Goal: Task Accomplishment & Management: Complete application form

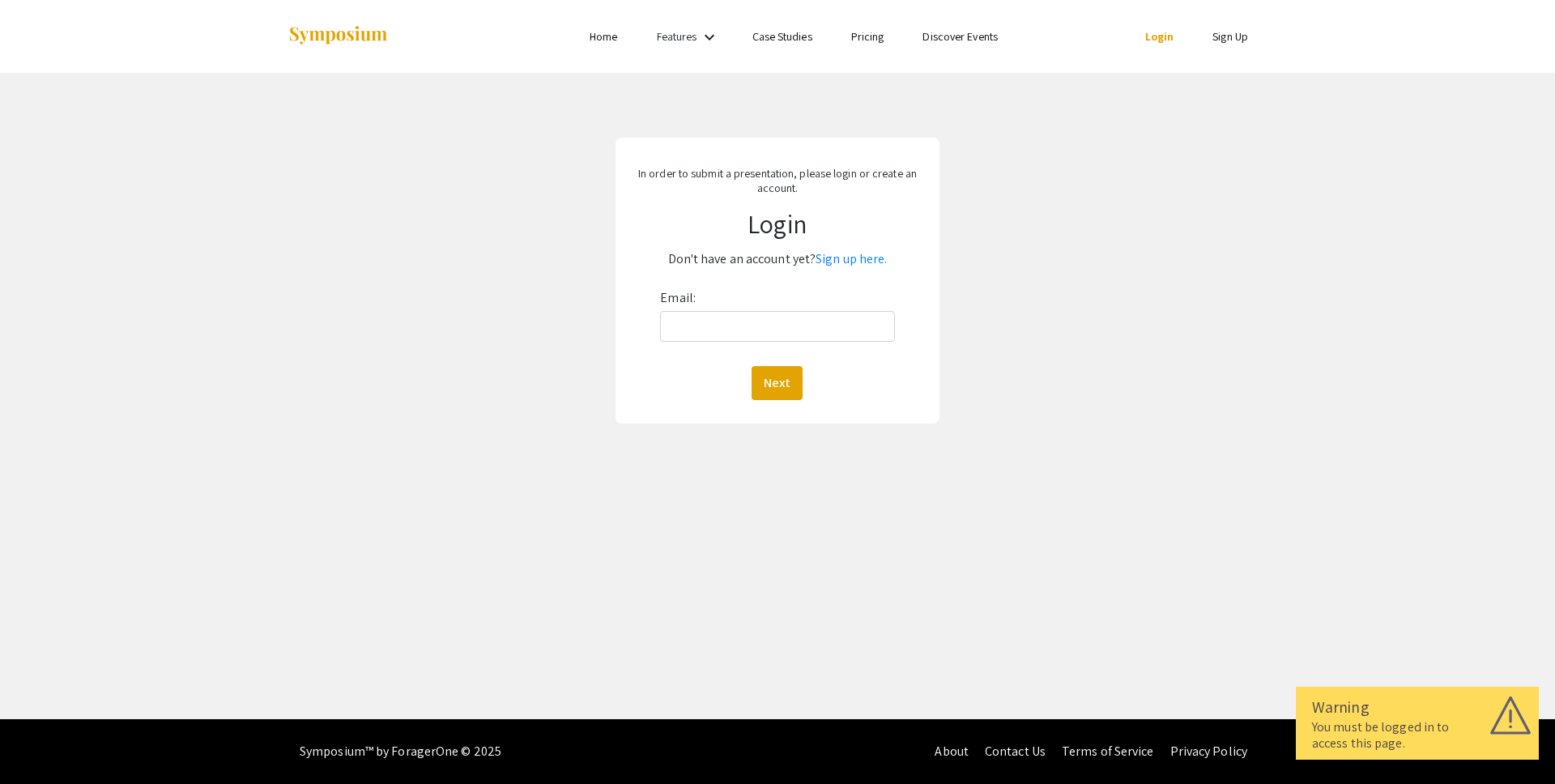
click at [1150, 310] on div "In order to submit a presentation, please login or create an account. Login Don…" at bounding box center [778, 280] width 1580 height 416
click at [829, 336] on input "Email:" at bounding box center [777, 326] width 234 height 31
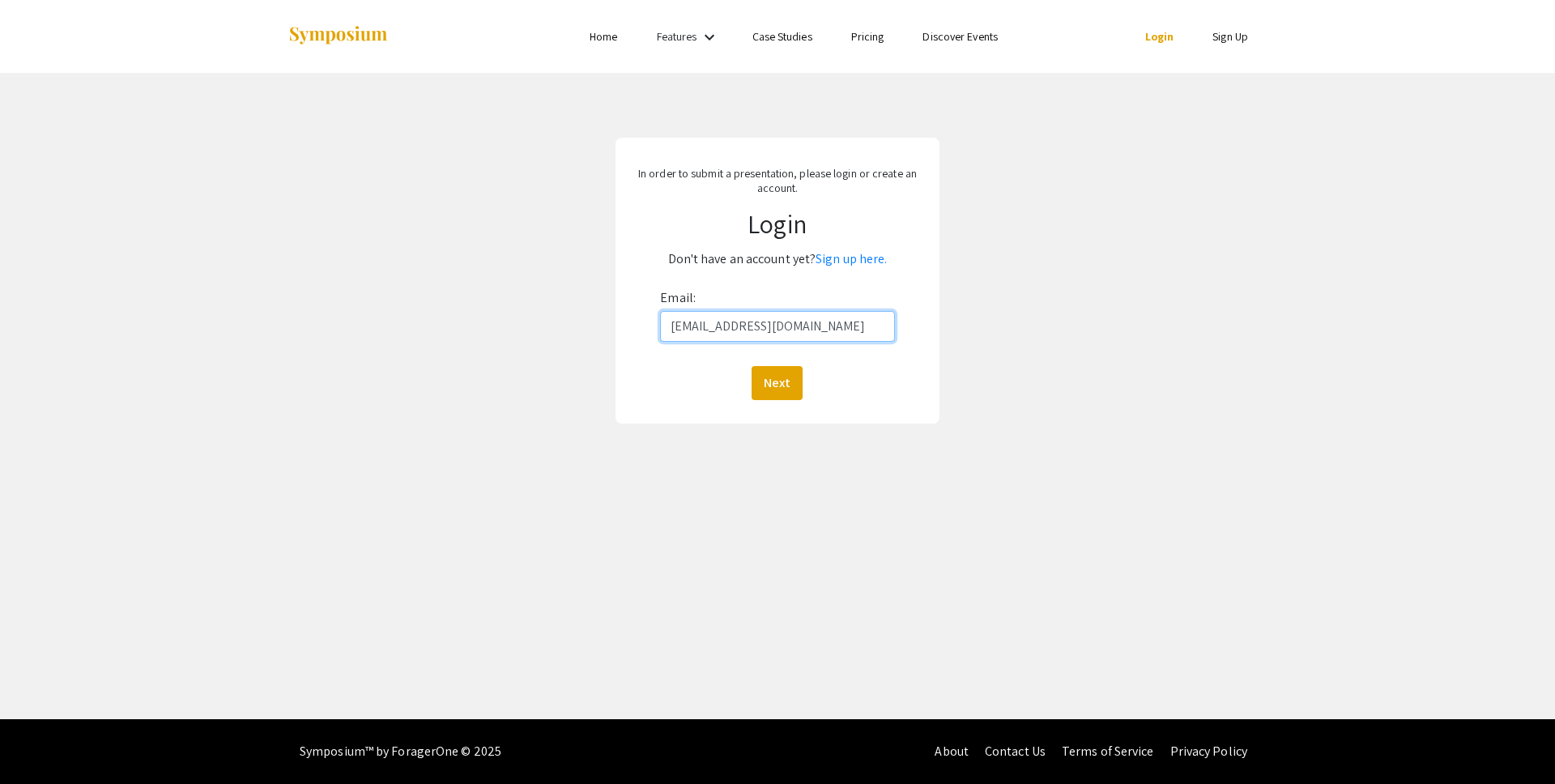
type input "[EMAIL_ADDRESS][DOMAIN_NAME]"
click at [752, 366] on button "Next" at bounding box center [778, 383] width 51 height 34
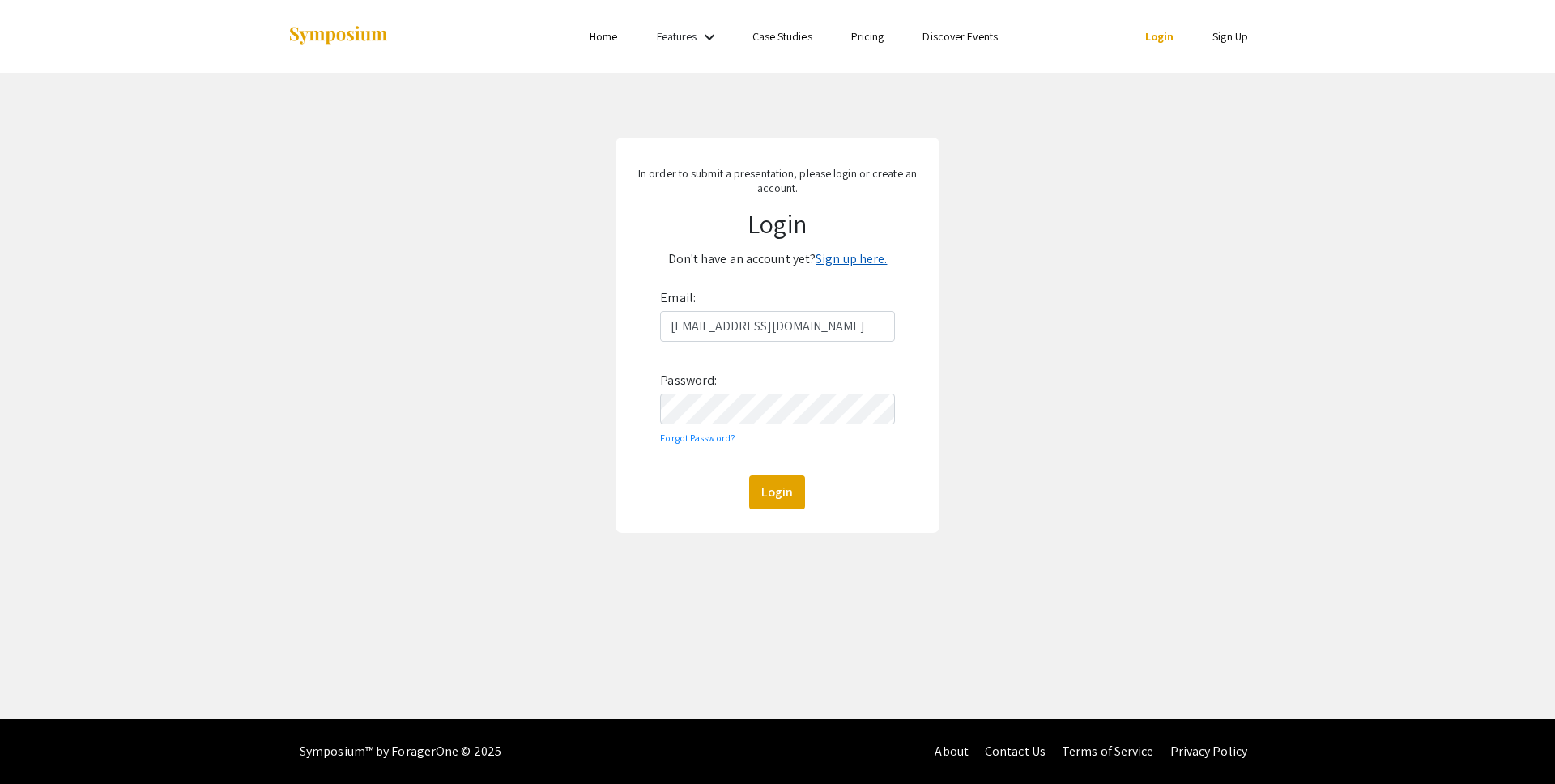
click at [861, 258] on link "Sign up here." at bounding box center [852, 258] width 71 height 17
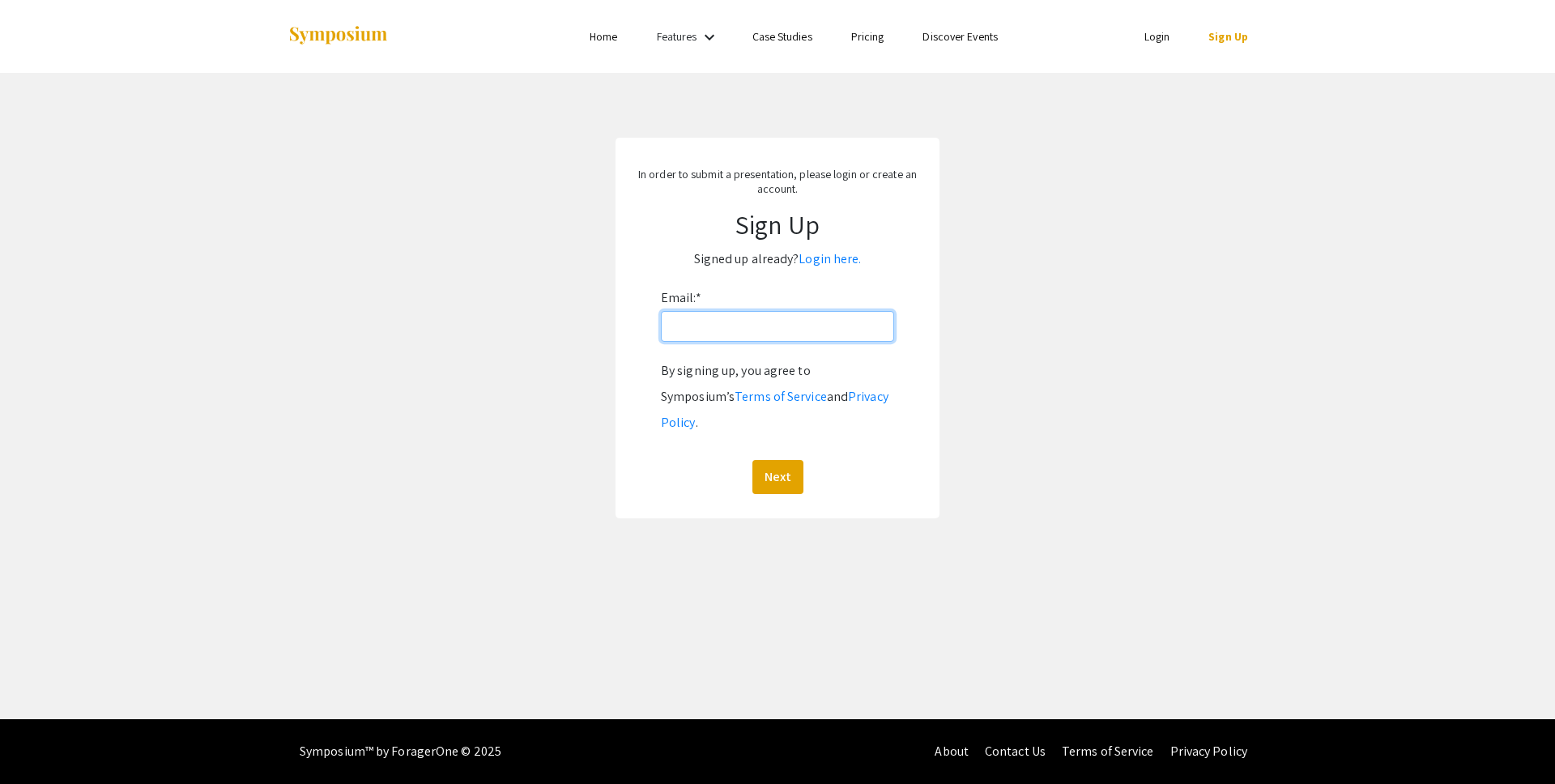
click at [749, 328] on input "Email: *" at bounding box center [778, 326] width 233 height 31
type input "[EMAIL_ADDRESS][DOMAIN_NAME]"
click at [753, 460] on button "Next" at bounding box center [778, 477] width 51 height 34
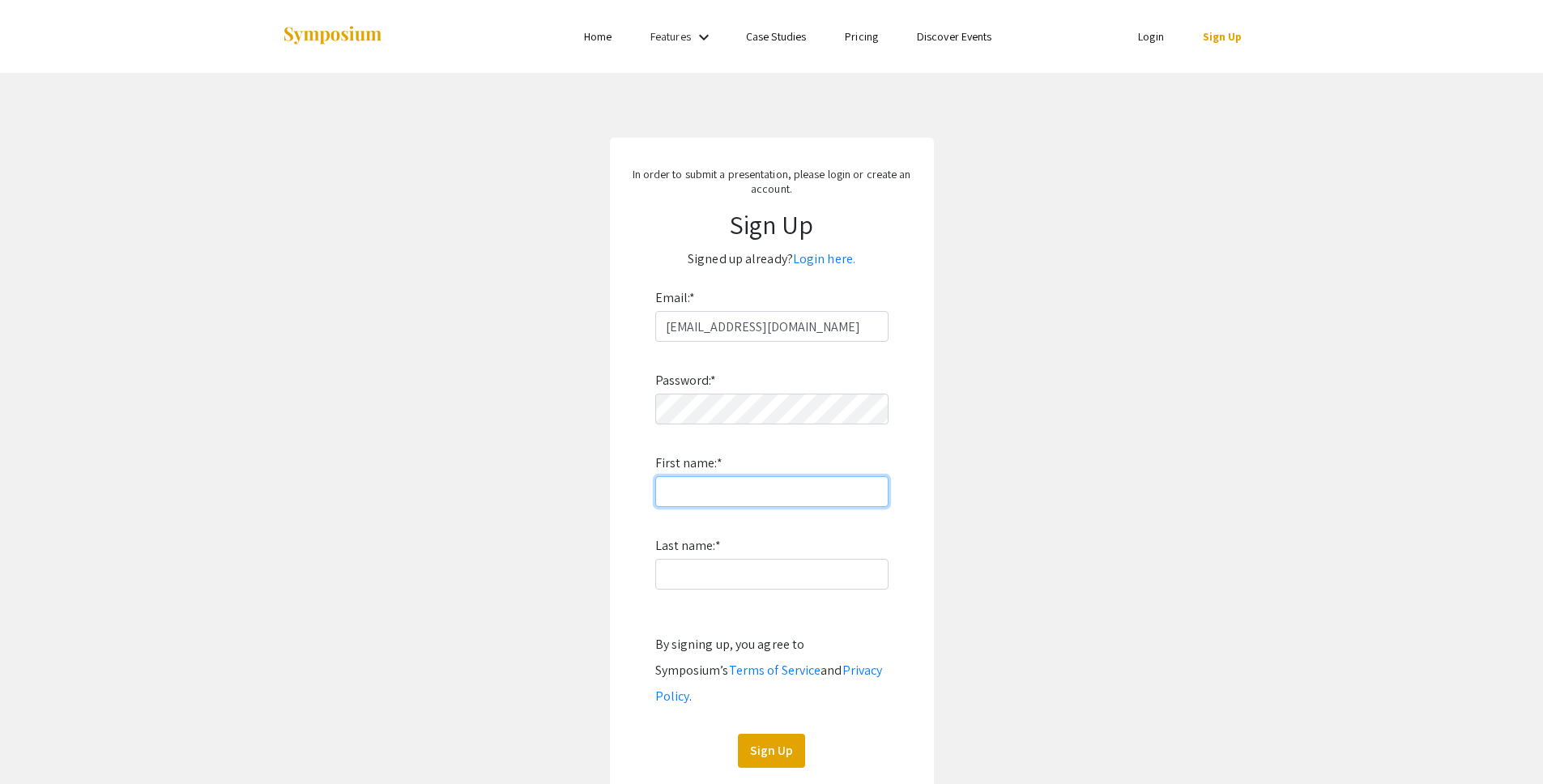
click at [703, 499] on input "First name: *" at bounding box center [772, 491] width 233 height 31
type input "William"
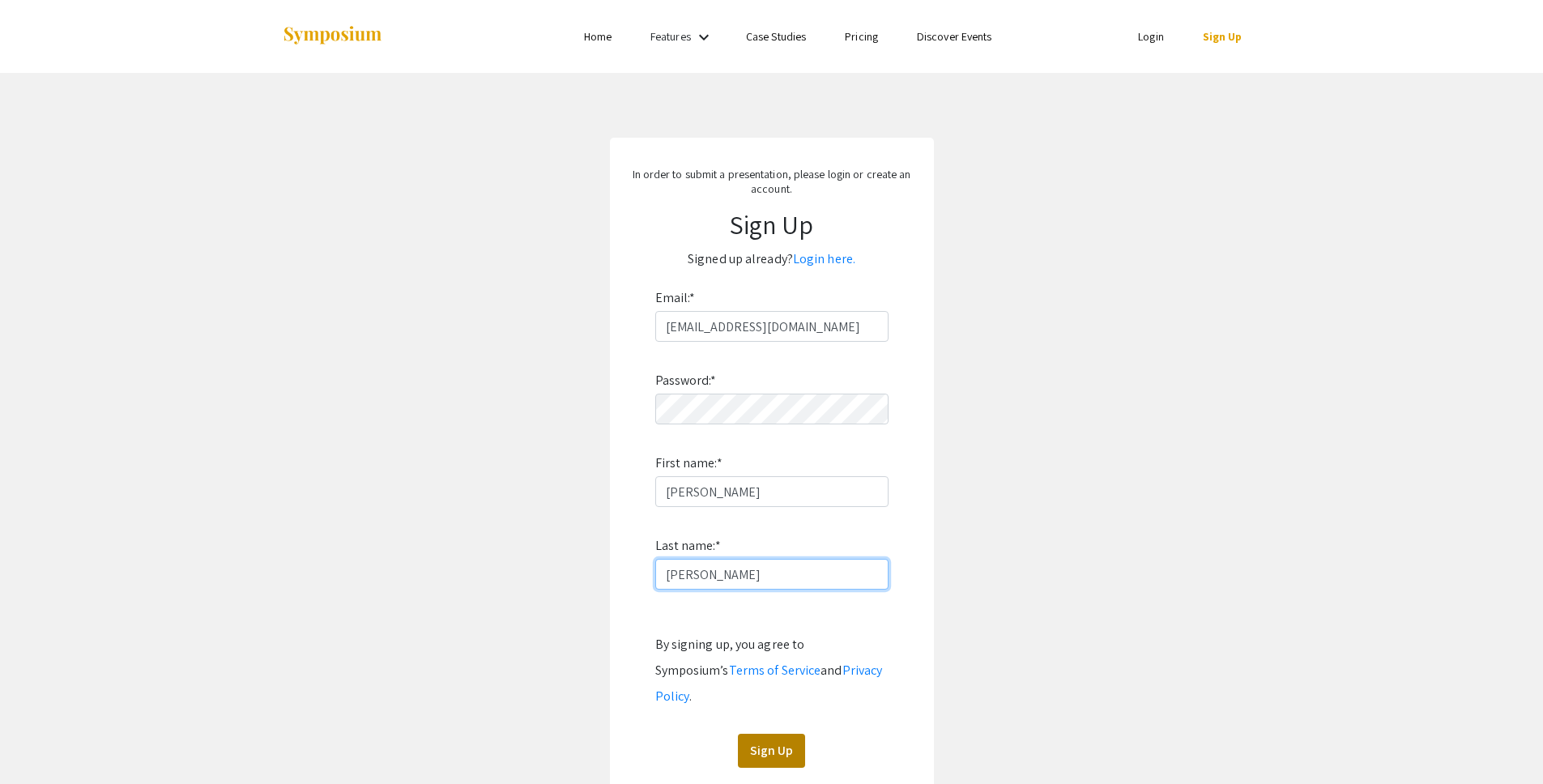
type input "Pentz"
click at [769, 734] on button "Sign Up" at bounding box center [772, 750] width 67 height 34
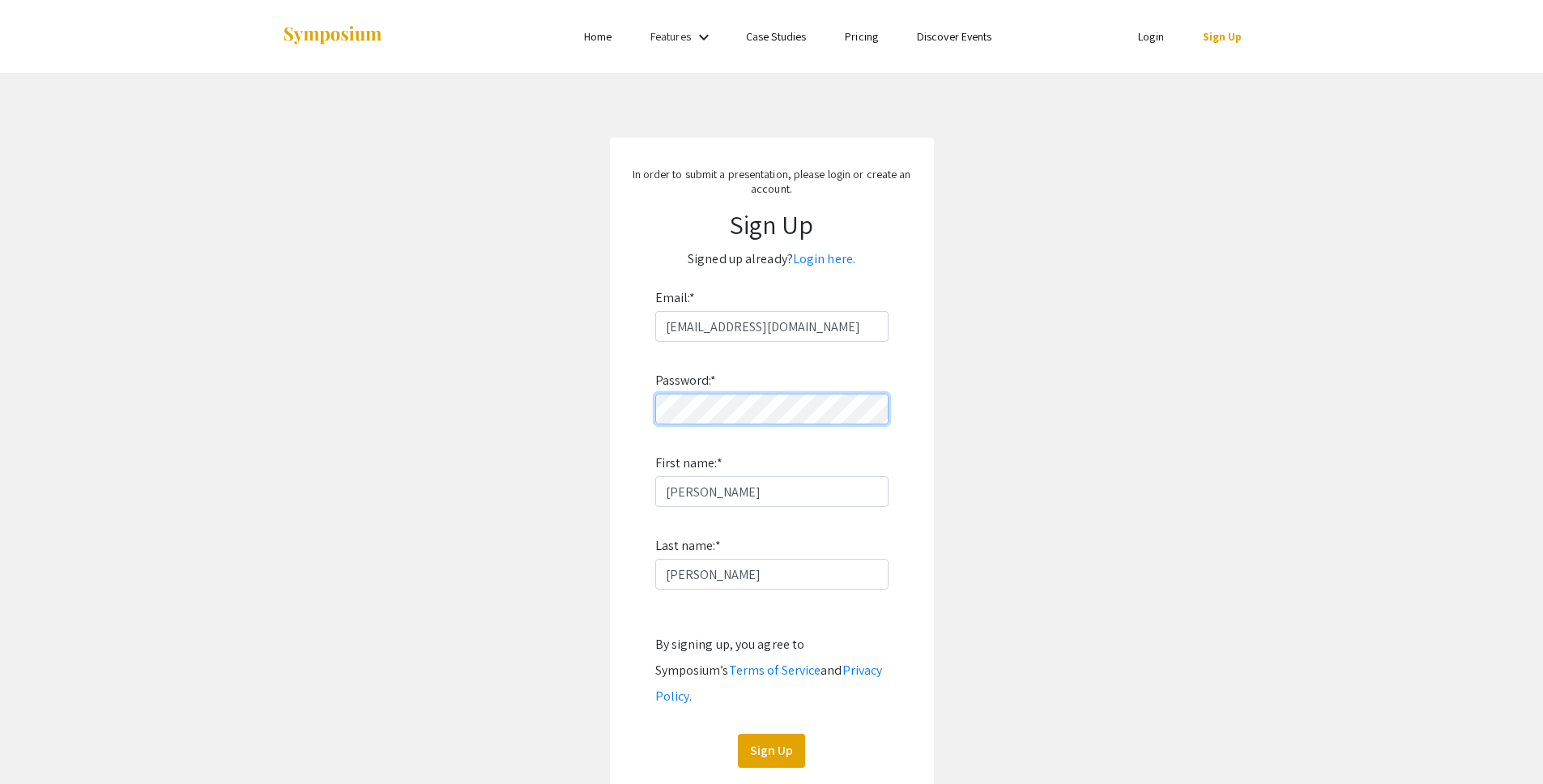
click at [563, 413] on app-signup "In order to submit a presentation, please login or create an account. Sign Up S…" at bounding box center [772, 464] width 1543 height 655
click at [765, 734] on button "Sign Up" at bounding box center [772, 750] width 67 height 34
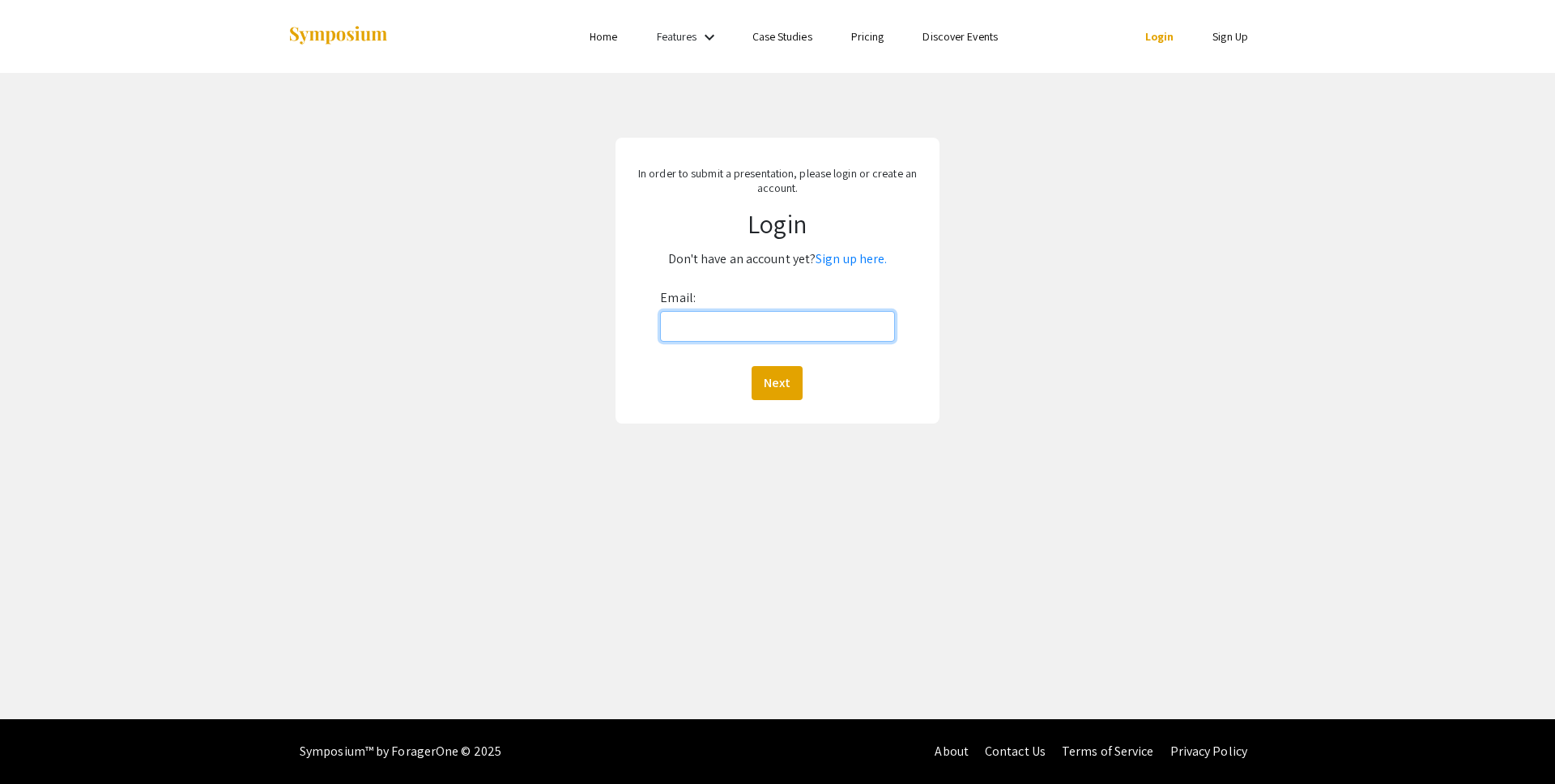
click at [751, 329] on input "Email:" at bounding box center [777, 326] width 234 height 31
type input "[EMAIL_ADDRESS][DOMAIN_NAME]"
click at [789, 384] on button "Next" at bounding box center [778, 383] width 51 height 34
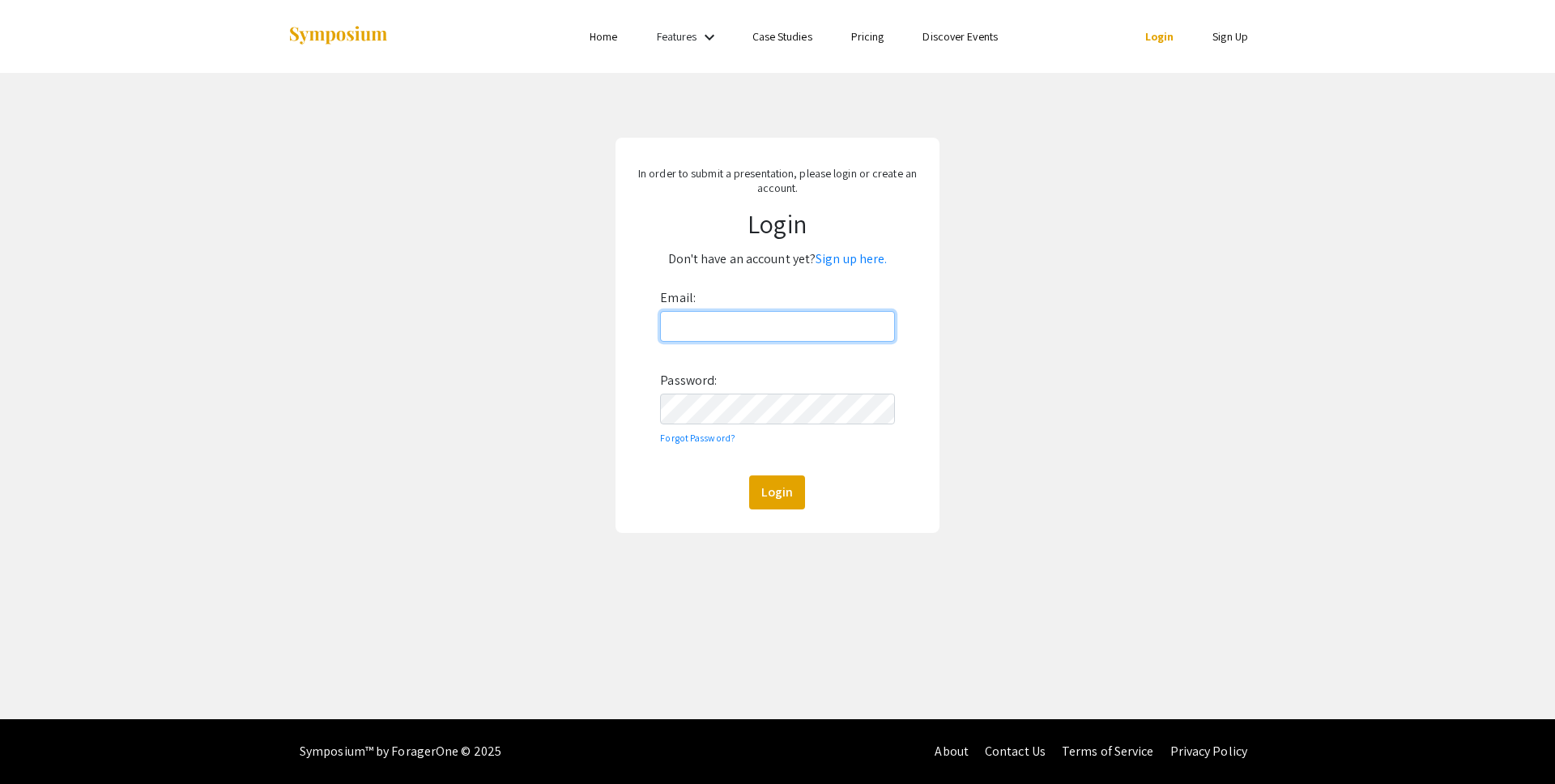
type input "[EMAIL_ADDRESS][DOMAIN_NAME]"
drag, startPoint x: 583, startPoint y: 497, endPoint x: 593, endPoint y: 492, distance: 11.2
click at [584, 496] on div "In order to submit a presentation, please login or create an account. Login Don…" at bounding box center [778, 335] width 1580 height 524
click at [783, 495] on button "Login" at bounding box center [777, 492] width 56 height 34
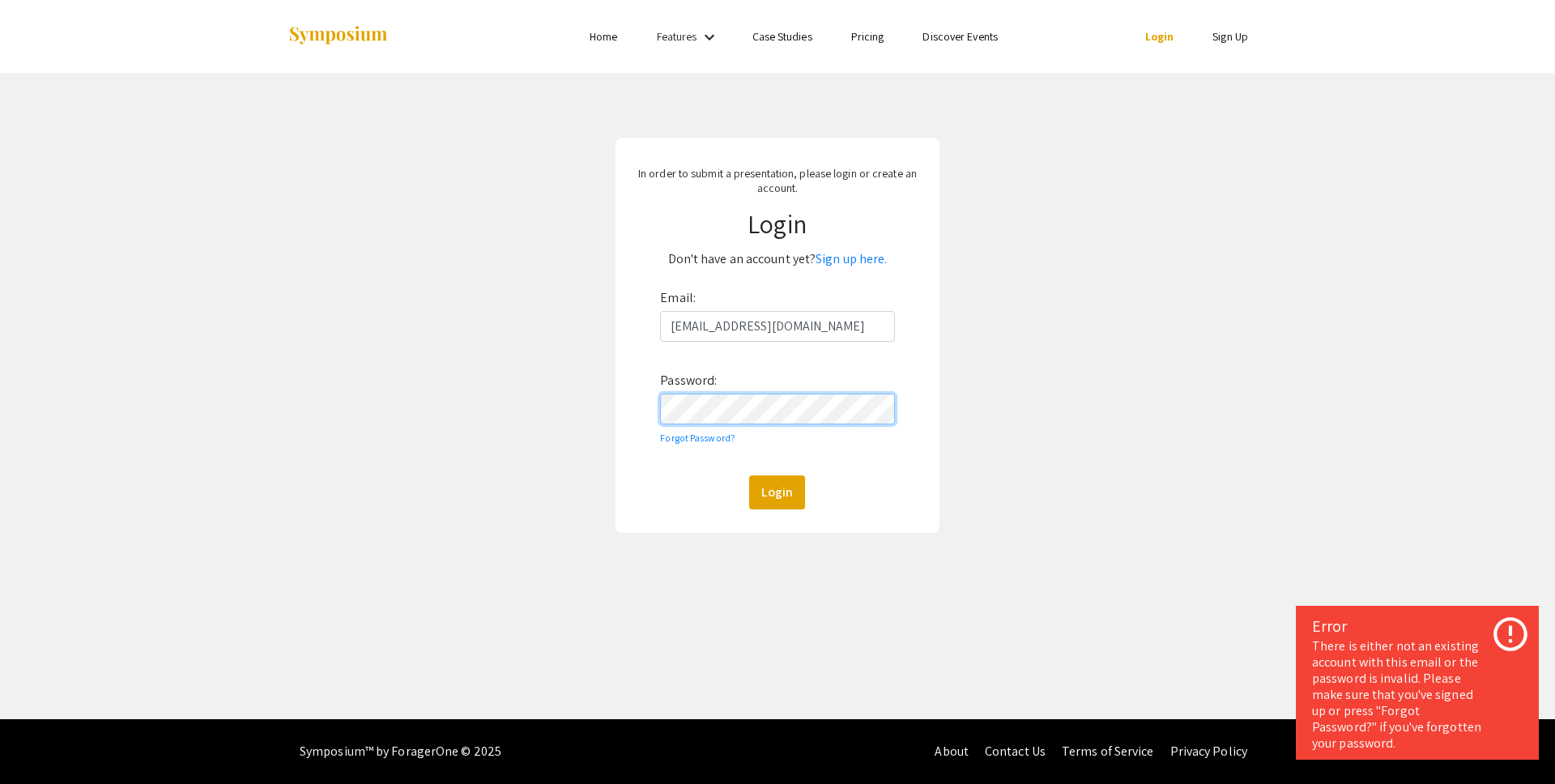
click at [749, 475] on button "Login" at bounding box center [777, 492] width 56 height 34
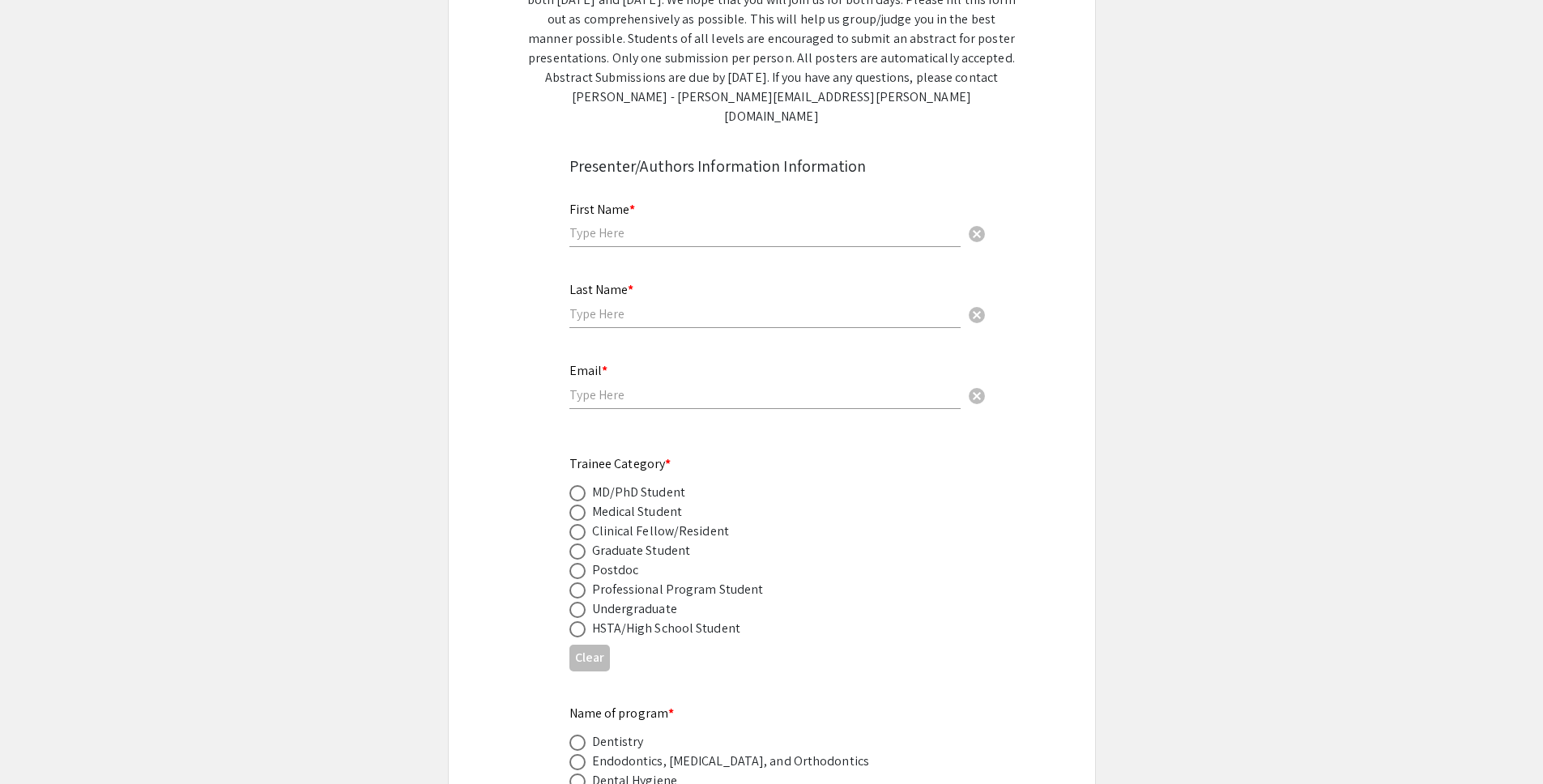
scroll to position [355, 0]
click at [583, 484] on span at bounding box center [577, 492] width 16 height 16
click at [583, 484] on input "radio" at bounding box center [577, 492] width 16 height 16
radio input "true"
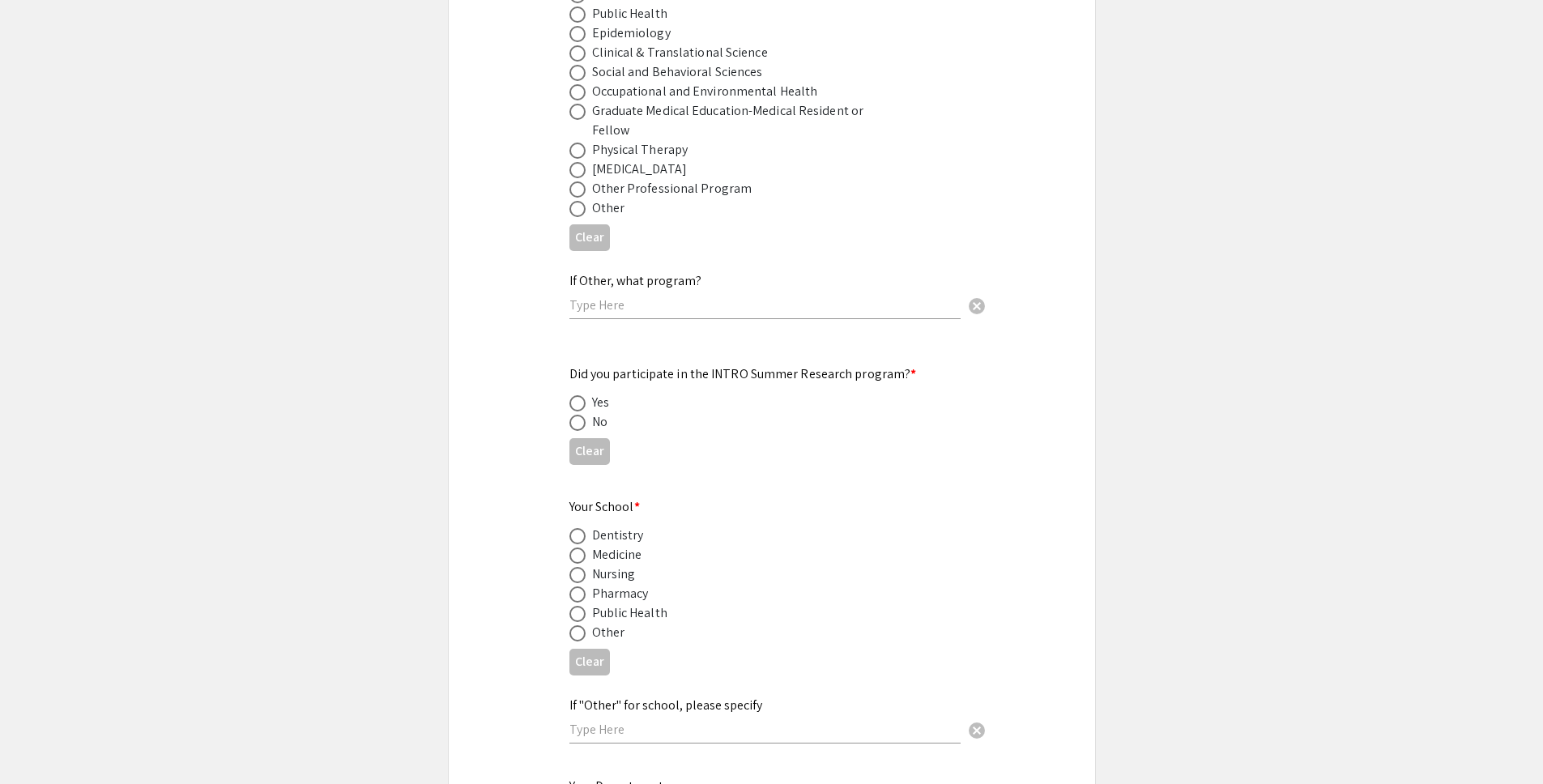
scroll to position [1416, 0]
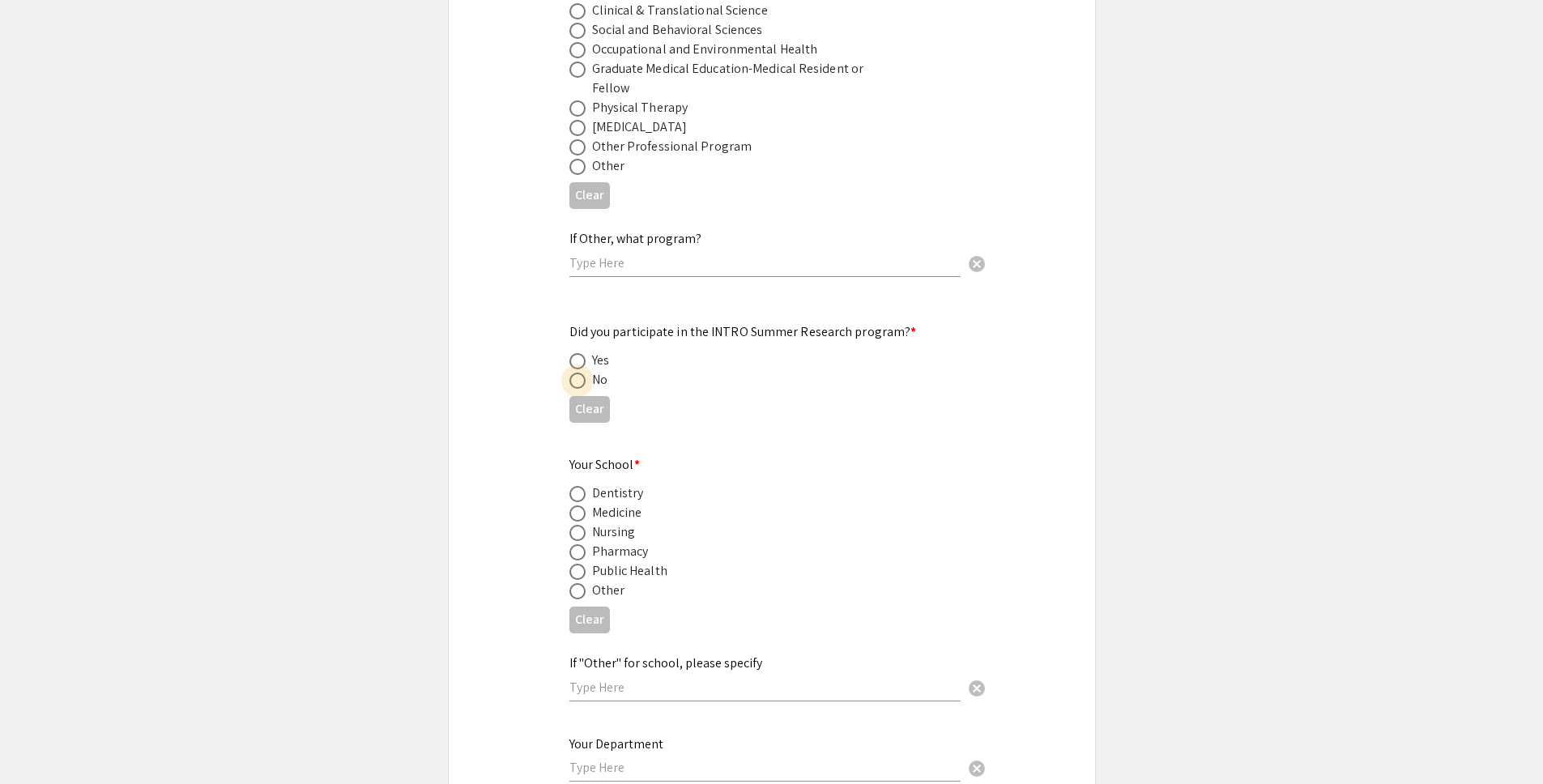
click at [578, 372] on span at bounding box center [577, 380] width 16 height 16
click at [578, 372] on input "radio" at bounding box center [577, 380] width 16 height 16
radio input "true"
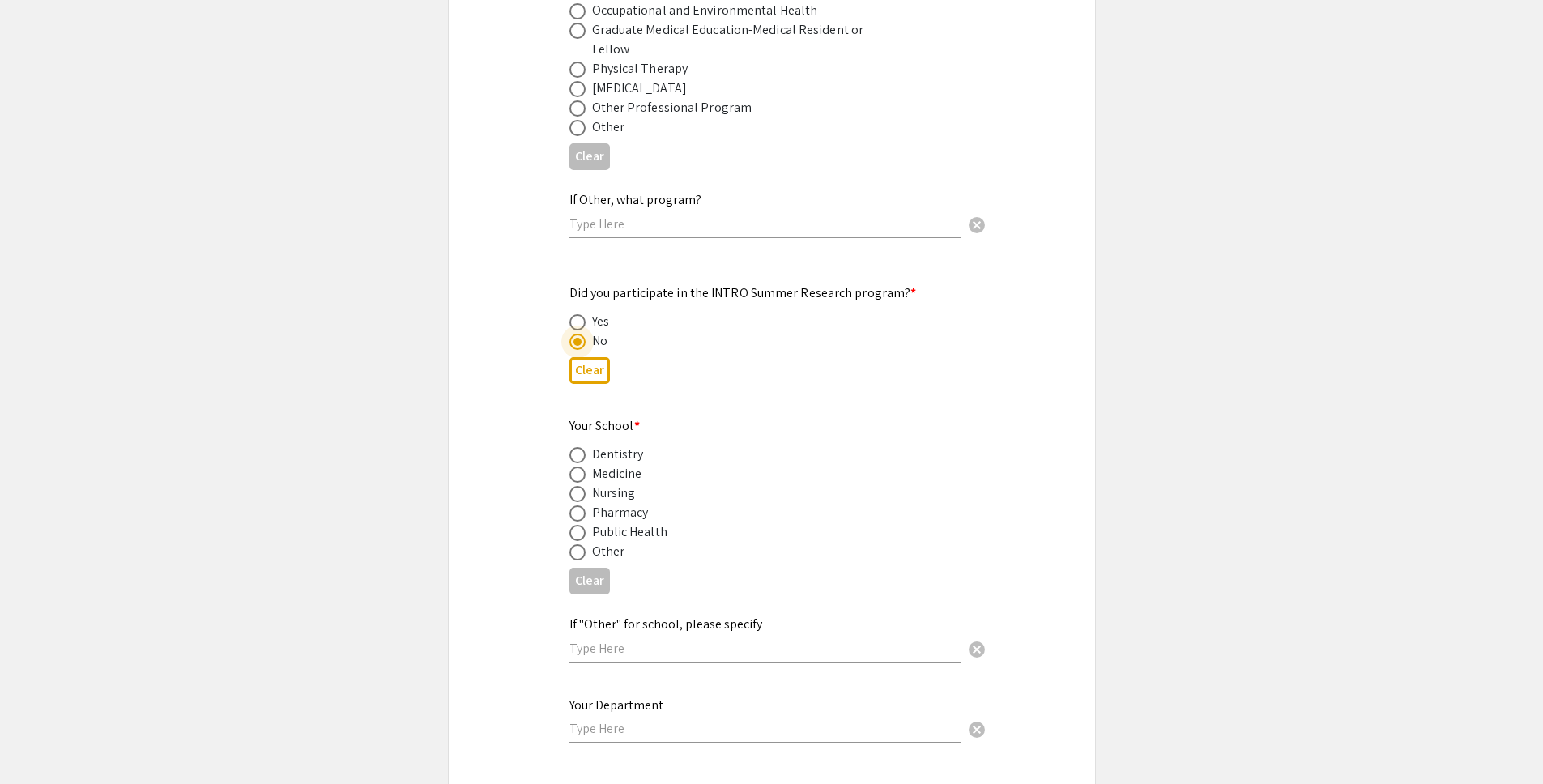
scroll to position [1451, 0]
click at [573, 547] on span at bounding box center [577, 555] width 16 height 16
click at [573, 547] on input "radio" at bounding box center [577, 555] width 16 height 16
radio input "true"
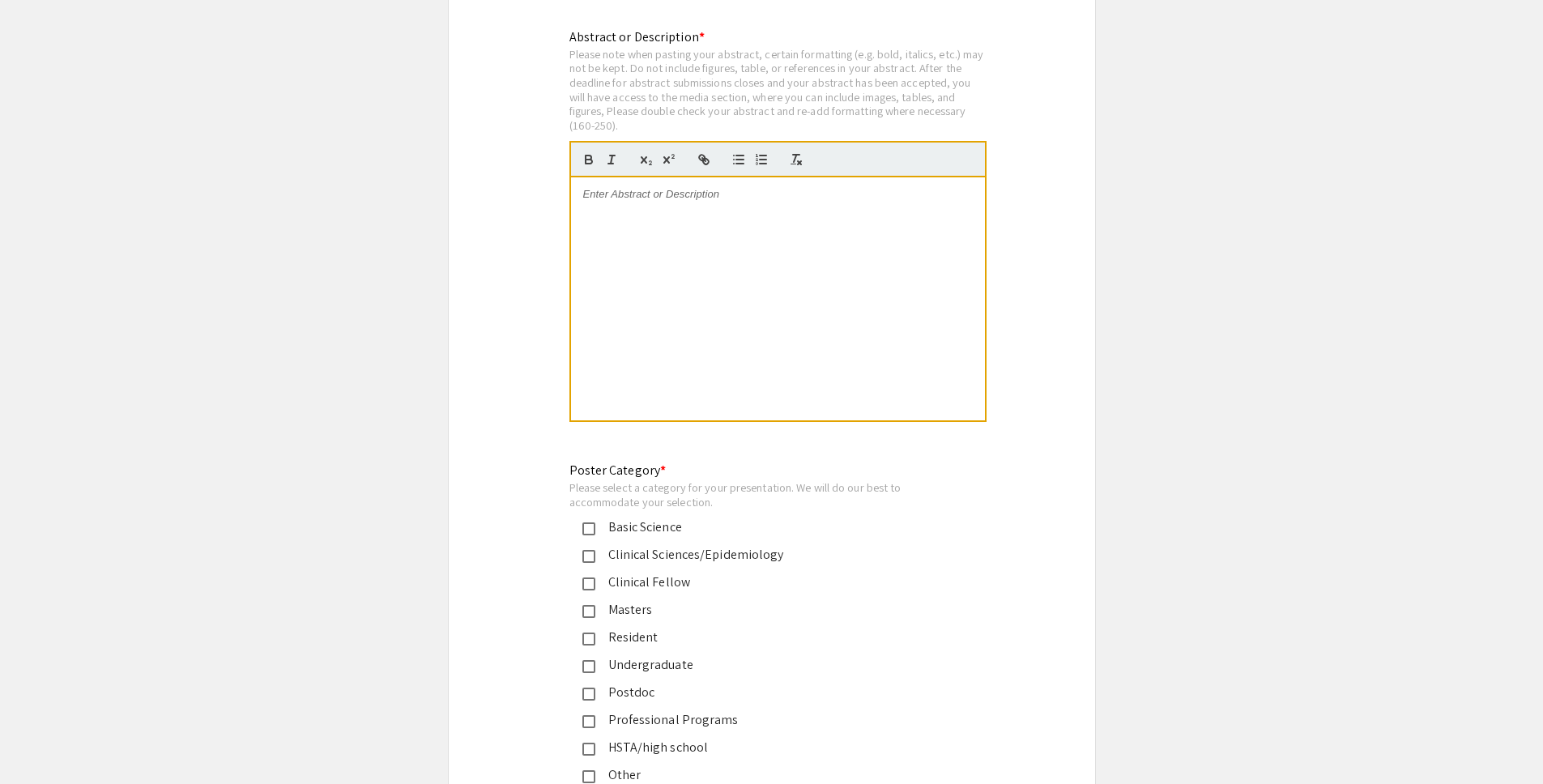
scroll to position [3247, 0]
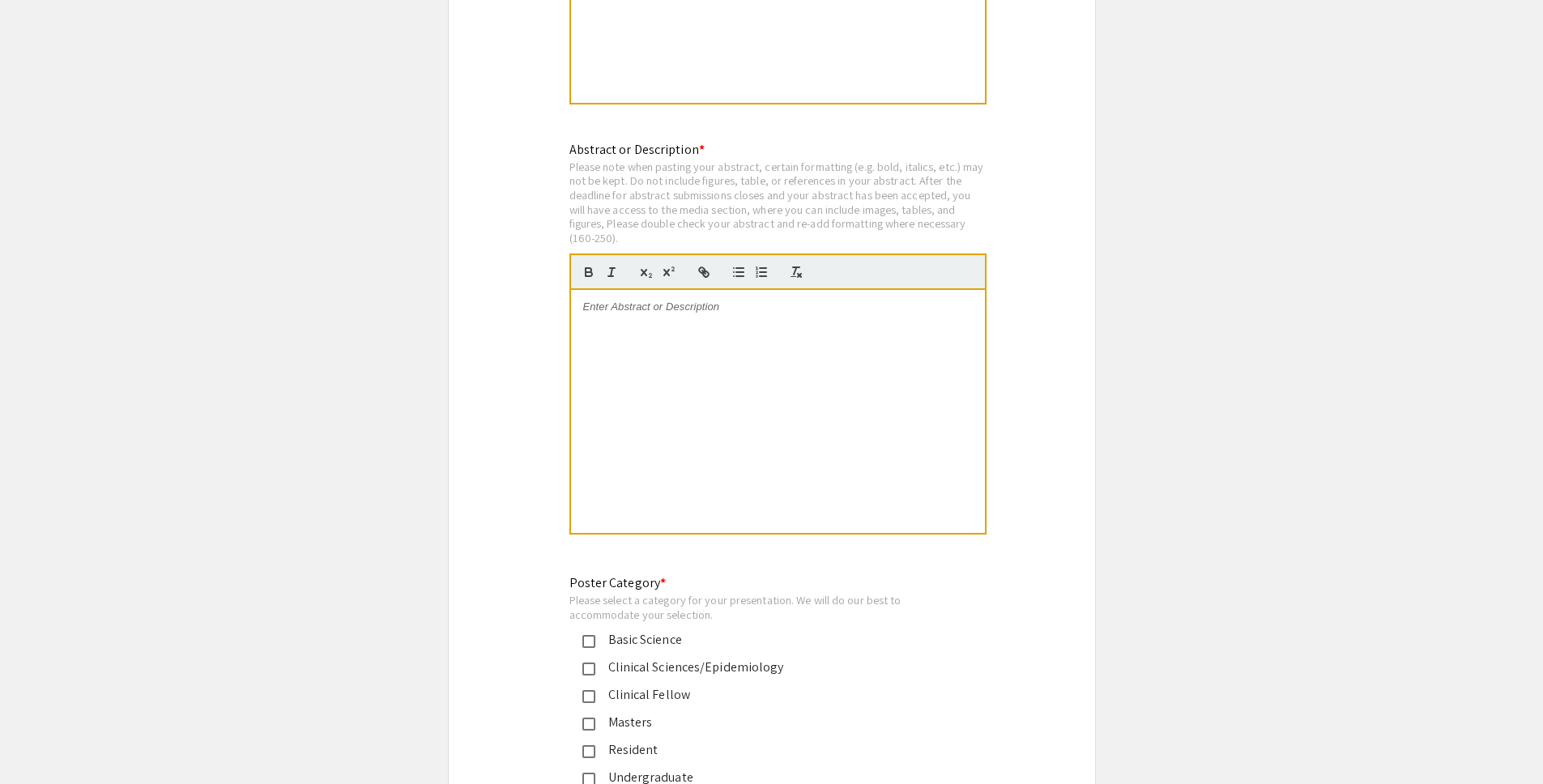
drag, startPoint x: 685, startPoint y: 151, endPoint x: 799, endPoint y: 145, distance: 114.2
click at [799, 160] on div "Please note when pasting your abstract, certain formatting (e.g. bold, italics,…" at bounding box center [777, 202] width 417 height 86
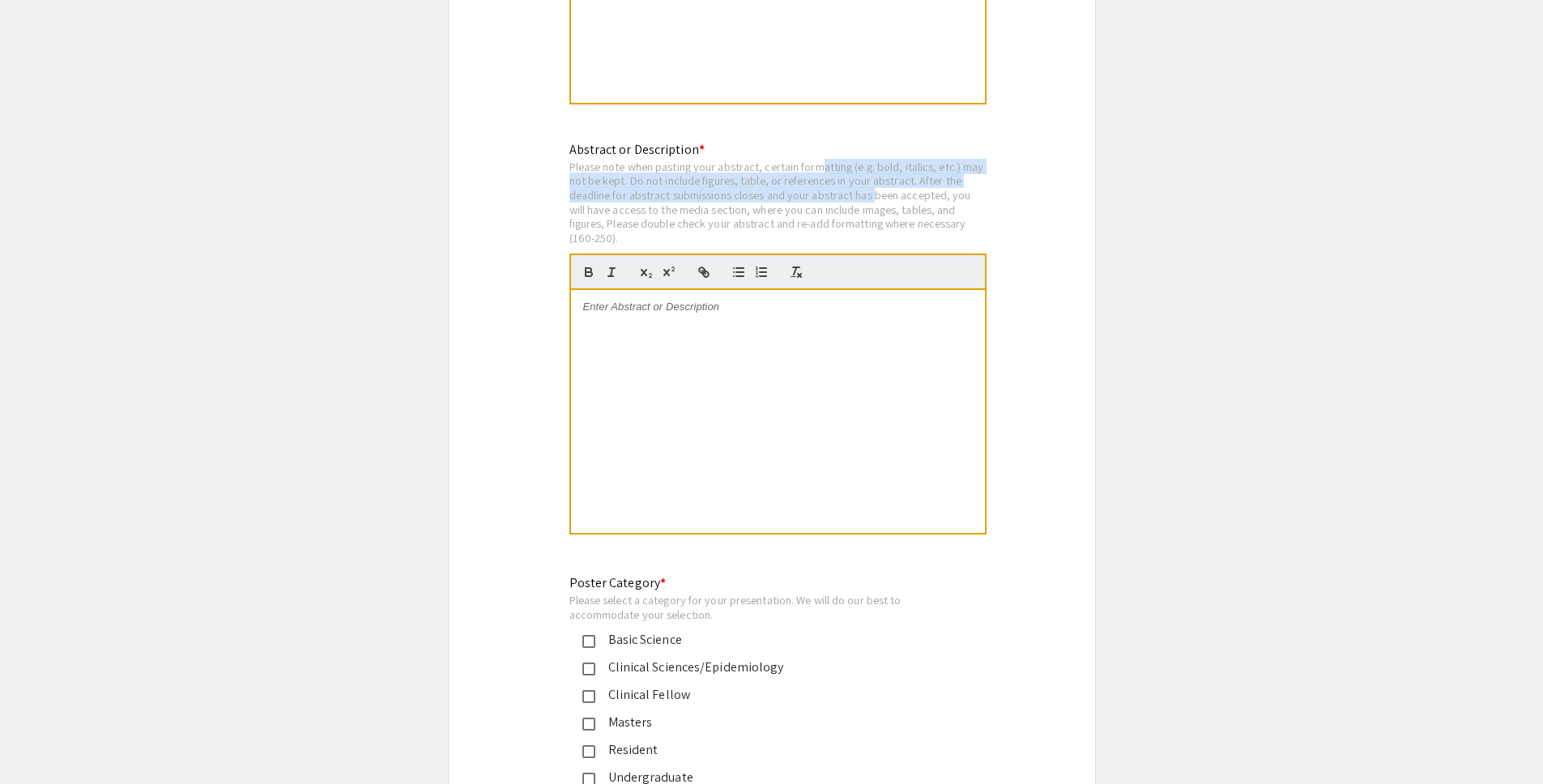
drag, startPoint x: 827, startPoint y: 147, endPoint x: 877, endPoint y: 178, distance: 58.8
click at [877, 178] on div "Please note when pasting your abstract, certain formatting (e.g. bold, italics,…" at bounding box center [777, 202] width 417 height 86
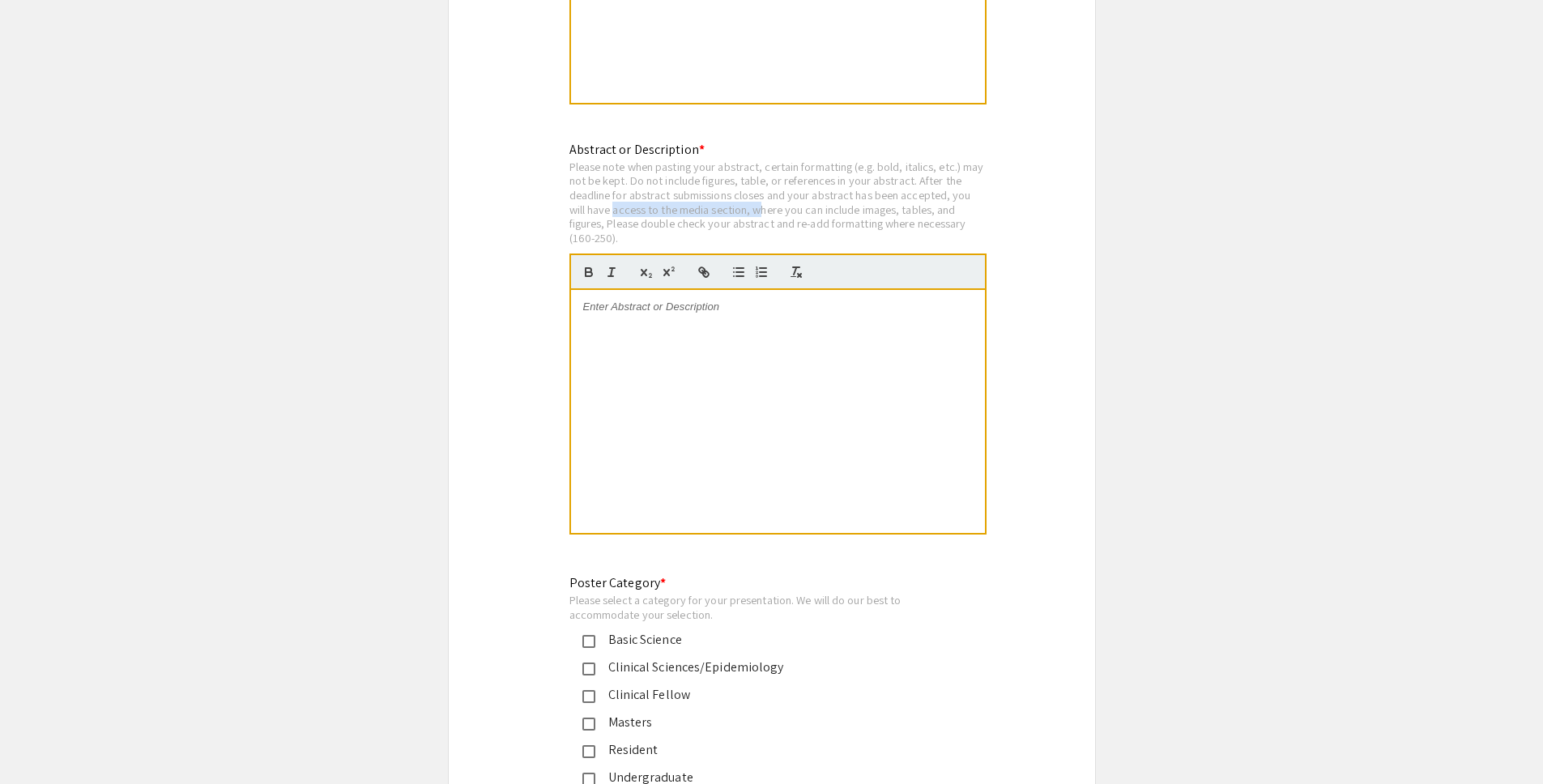
drag, startPoint x: 631, startPoint y: 195, endPoint x: 760, endPoint y: 197, distance: 129.0
click at [760, 197] on div "Please note when pasting your abstract, certain formatting (e.g. bold, italics,…" at bounding box center [777, 202] width 417 height 86
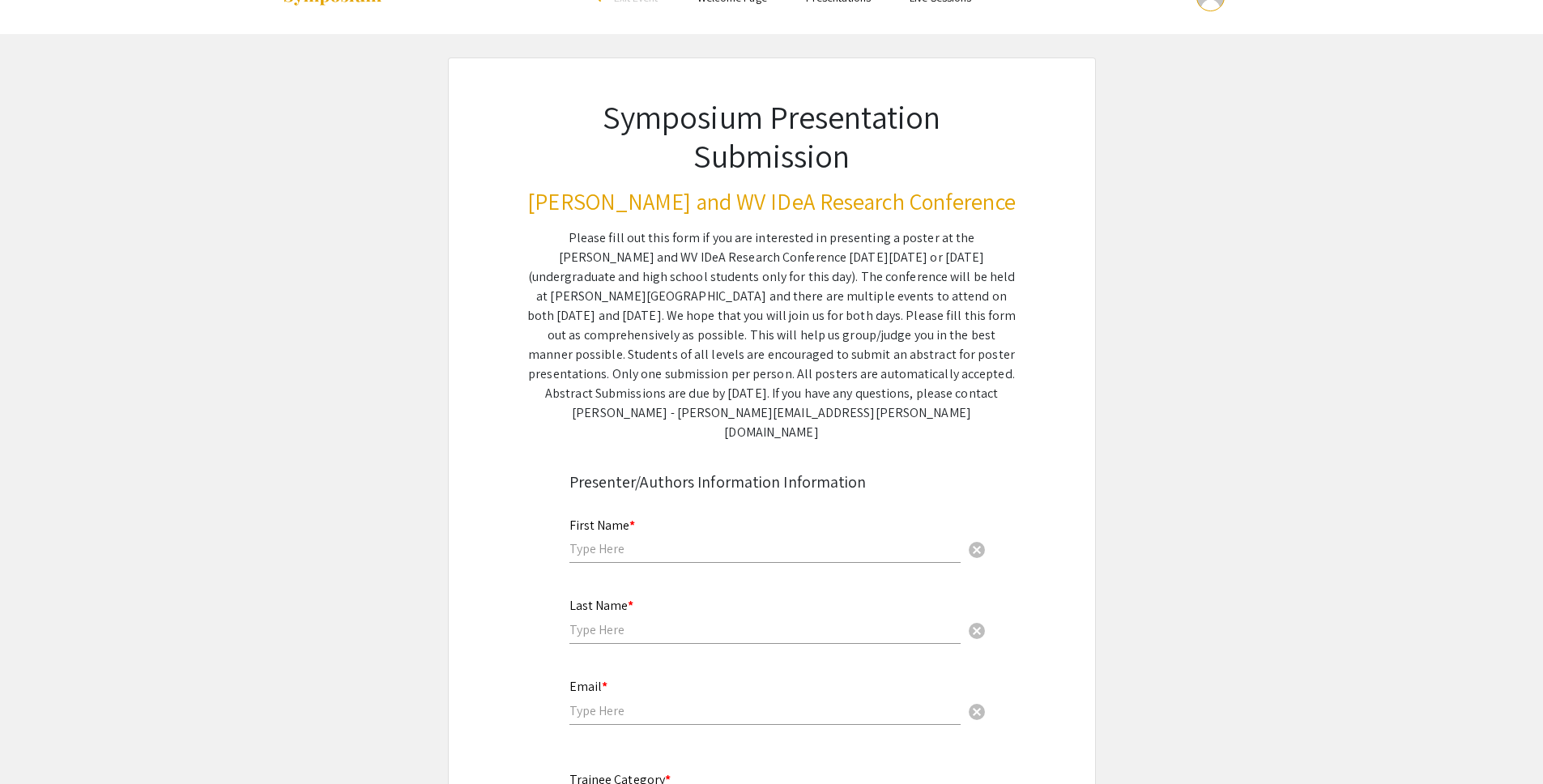
scroll to position [43, 0]
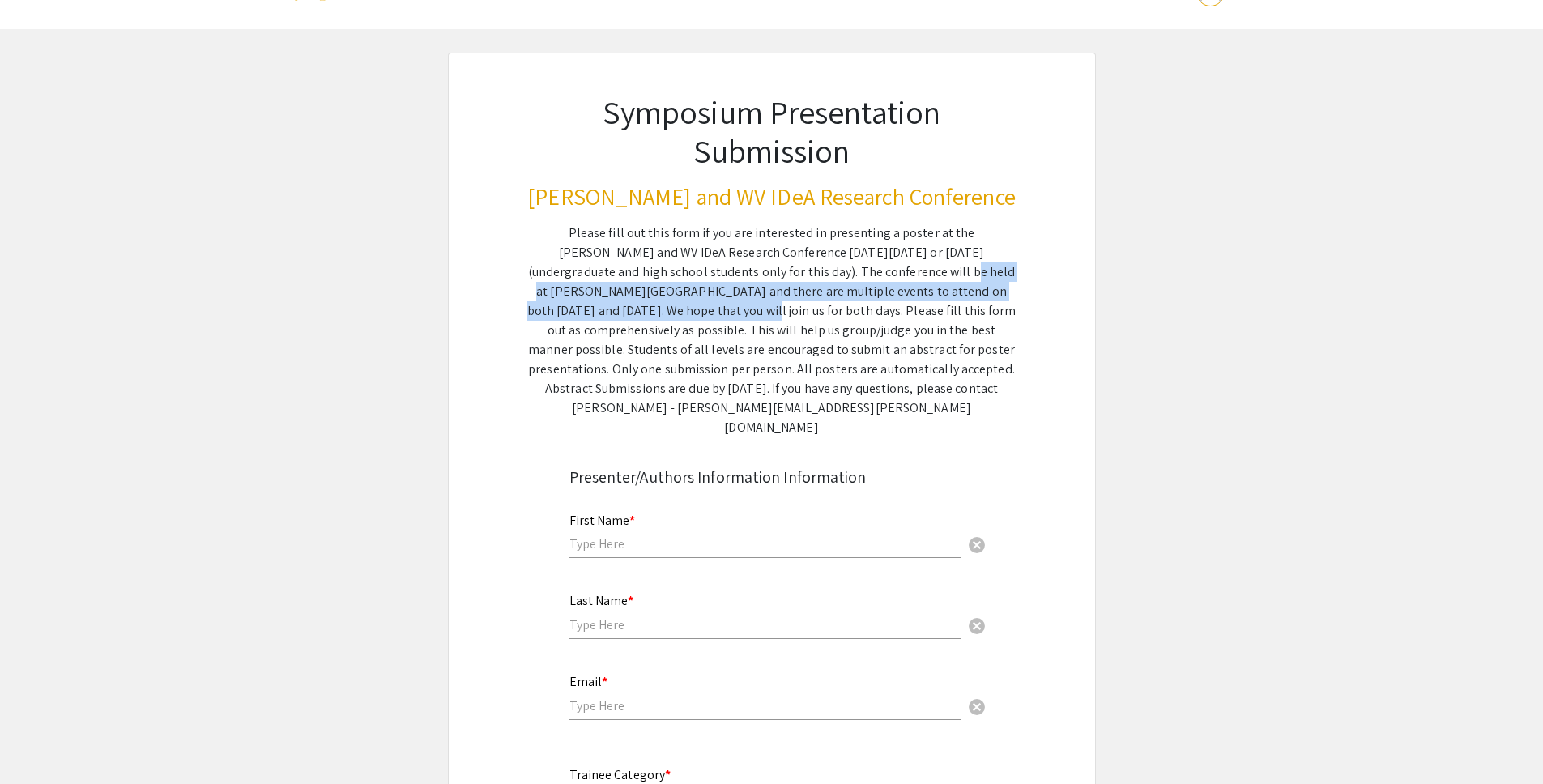
drag, startPoint x: 772, startPoint y: 272, endPoint x: 986, endPoint y: 296, distance: 215.3
click at [986, 296] on div "Please fill out this form if you are interested in presenting a poster at the […" at bounding box center [772, 330] width 489 height 213
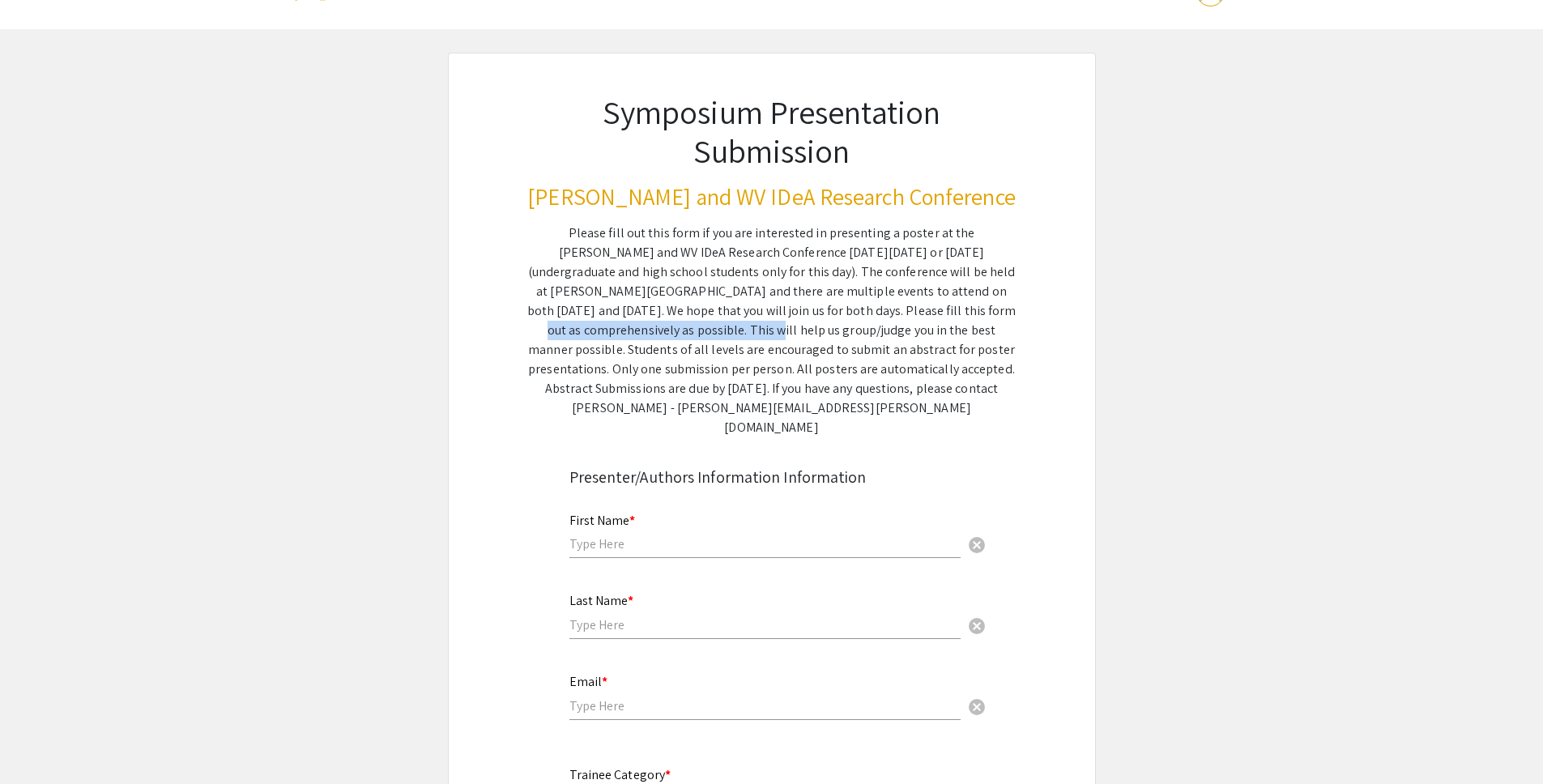
drag, startPoint x: 731, startPoint y: 313, endPoint x: 957, endPoint y: 313, distance: 226.0
click at [957, 313] on div "Please fill out this form if you are interested in presenting a poster at the […" at bounding box center [772, 330] width 489 height 213
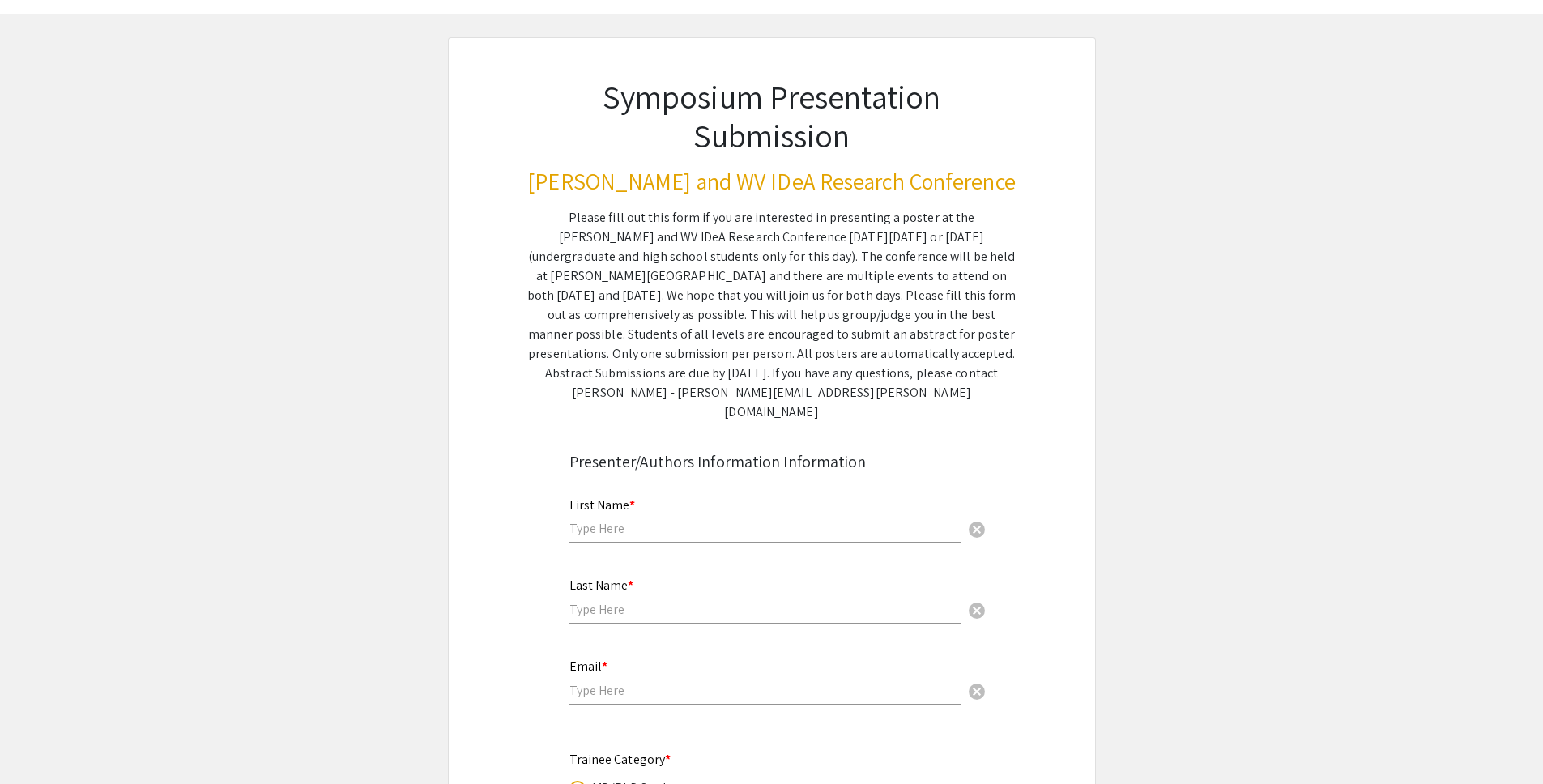
scroll to position [84, 0]
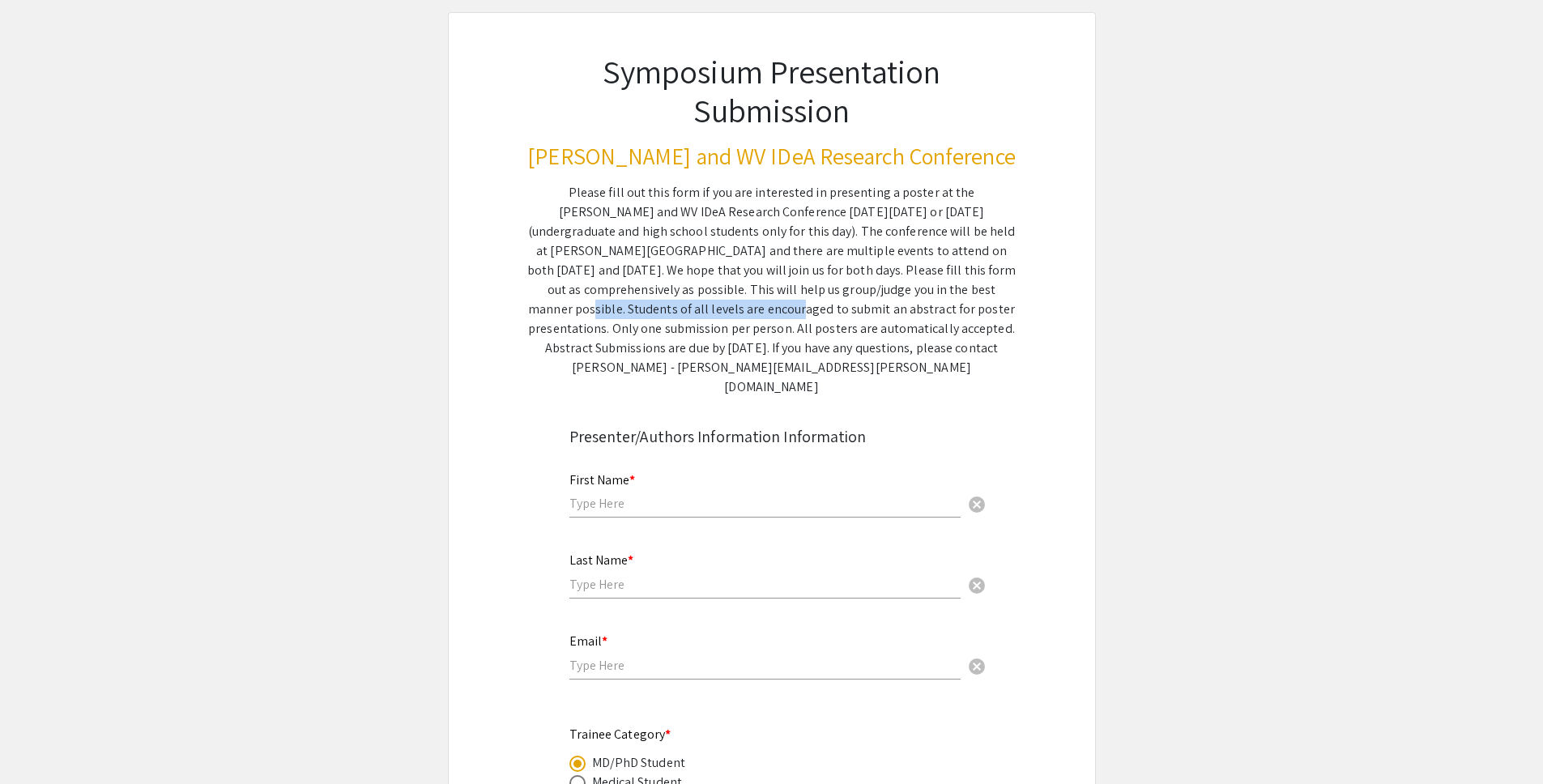
drag, startPoint x: 744, startPoint y: 291, endPoint x: 960, endPoint y: 294, distance: 216.0
click at [960, 294] on div "Please fill out this form if you are interested in presenting a poster at the […" at bounding box center [772, 289] width 489 height 213
drag, startPoint x: 678, startPoint y: 315, endPoint x: 937, endPoint y: 315, distance: 259.0
click at [937, 315] on div "Please fill out this form if you are interested in presenting a poster at the […" at bounding box center [772, 289] width 489 height 213
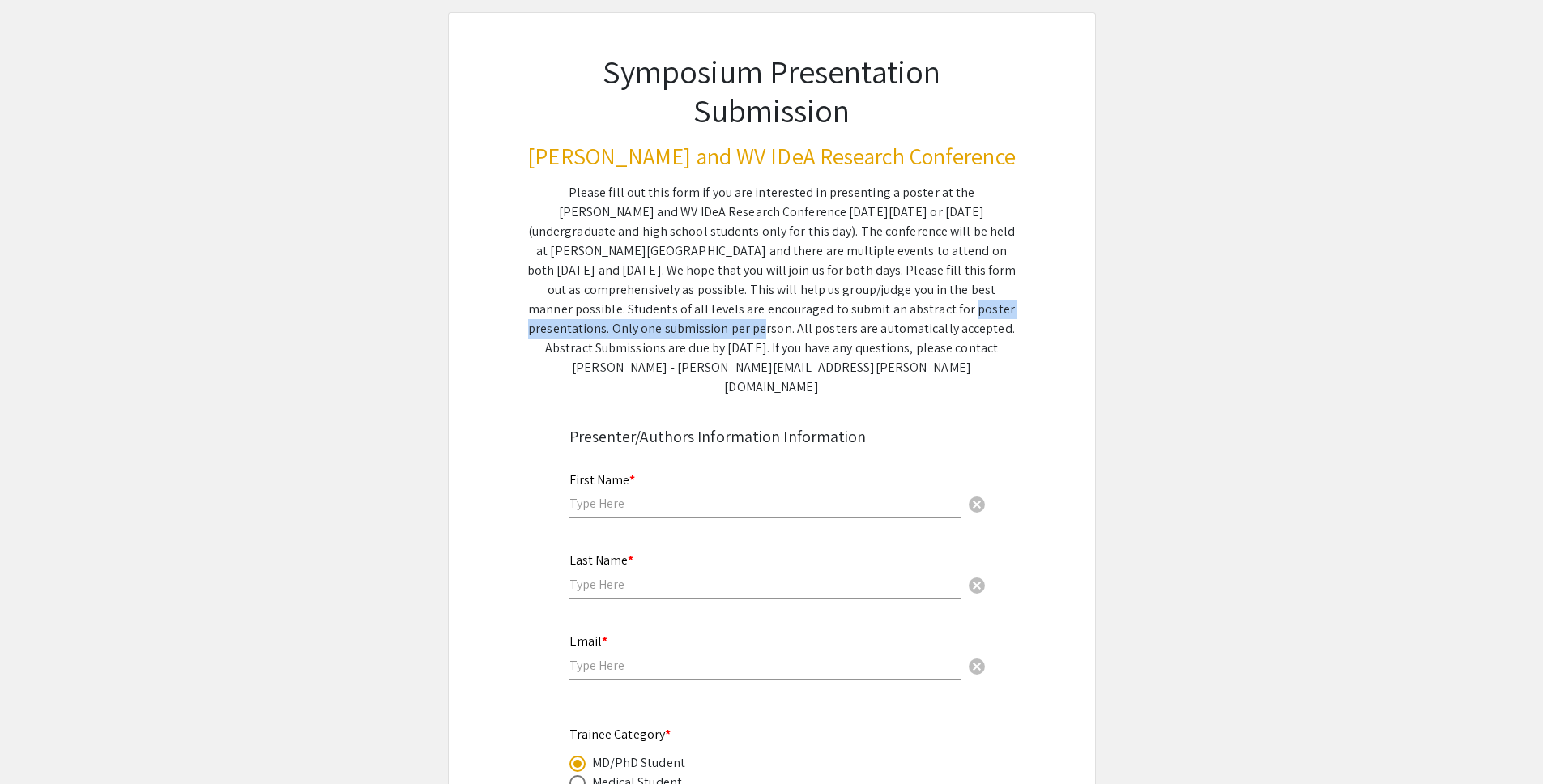
click at [937, 315] on div "Please fill out this form if you are interested in presenting a poster at the […" at bounding box center [772, 289] width 489 height 213
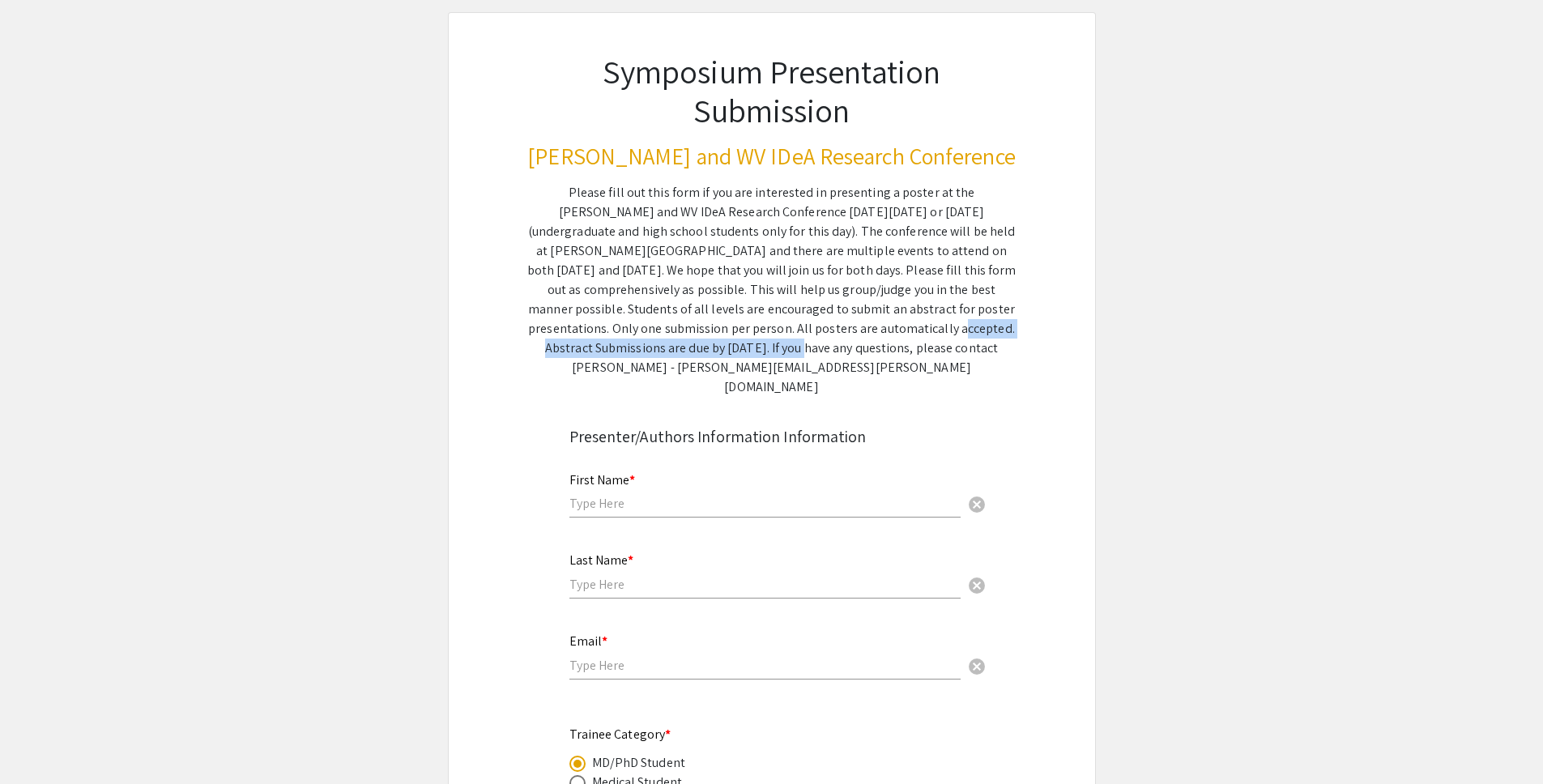
drag, startPoint x: 664, startPoint y: 330, endPoint x: 972, endPoint y: 334, distance: 308.0
click at [972, 334] on div "Please fill out this form if you are interested in presenting a poster at the […" at bounding box center [772, 289] width 489 height 213
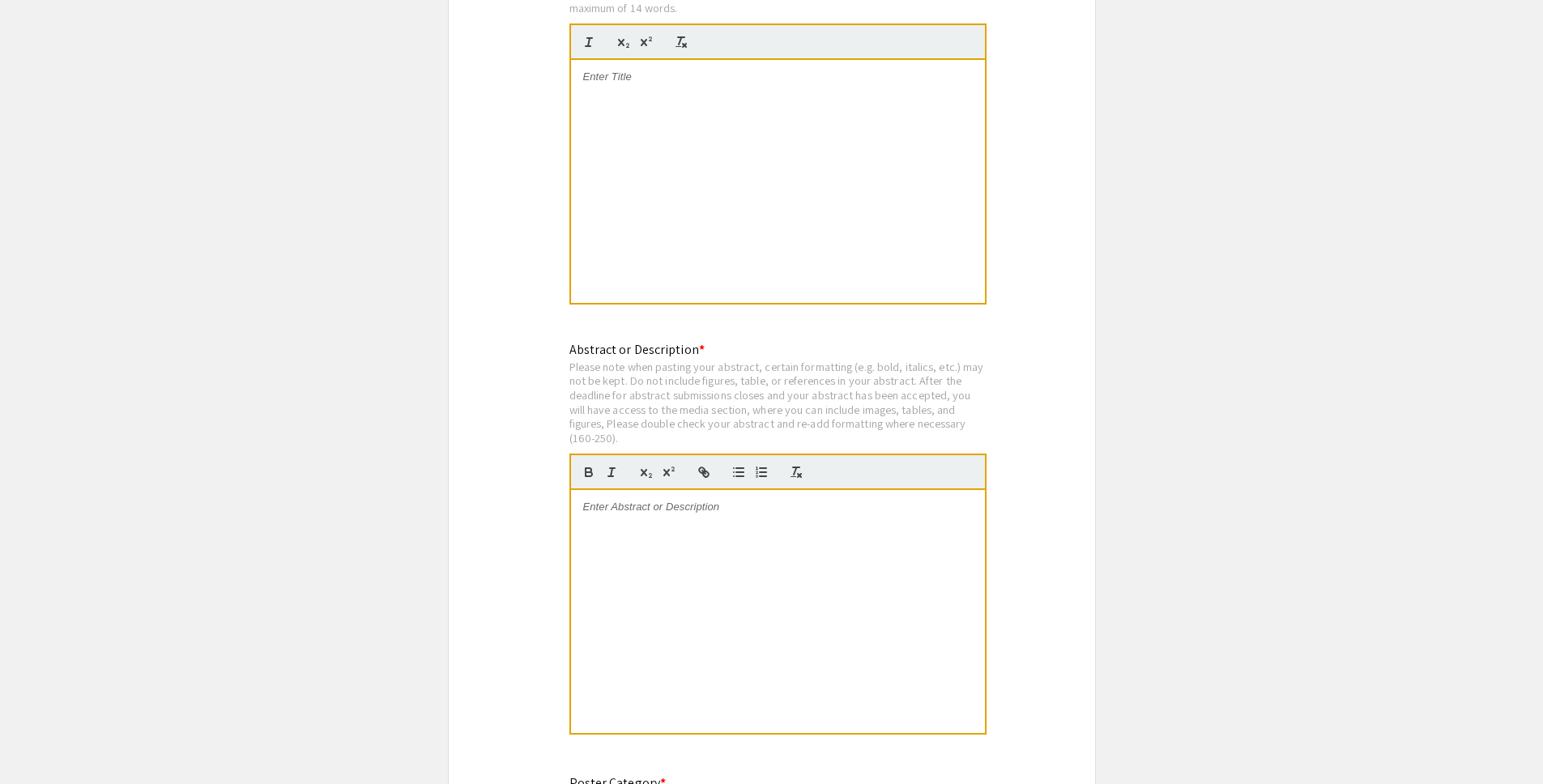
scroll to position [3049, 0]
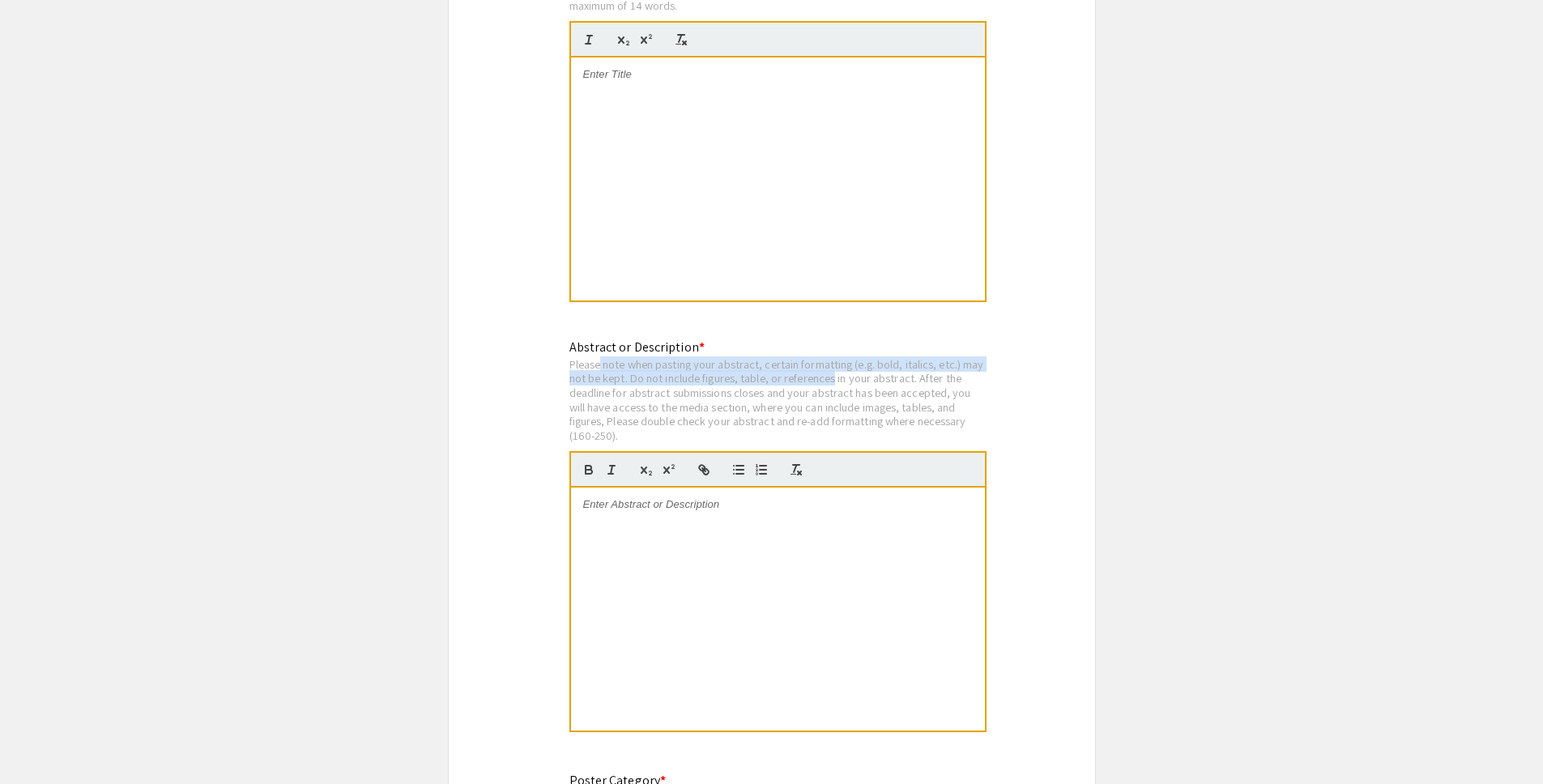
drag, startPoint x: 601, startPoint y: 344, endPoint x: 859, endPoint y: 353, distance: 258.2
click at [859, 357] on div "Please note when pasting your abstract, certain formatting (e.g. bold, italics,…" at bounding box center [777, 400] width 417 height 86
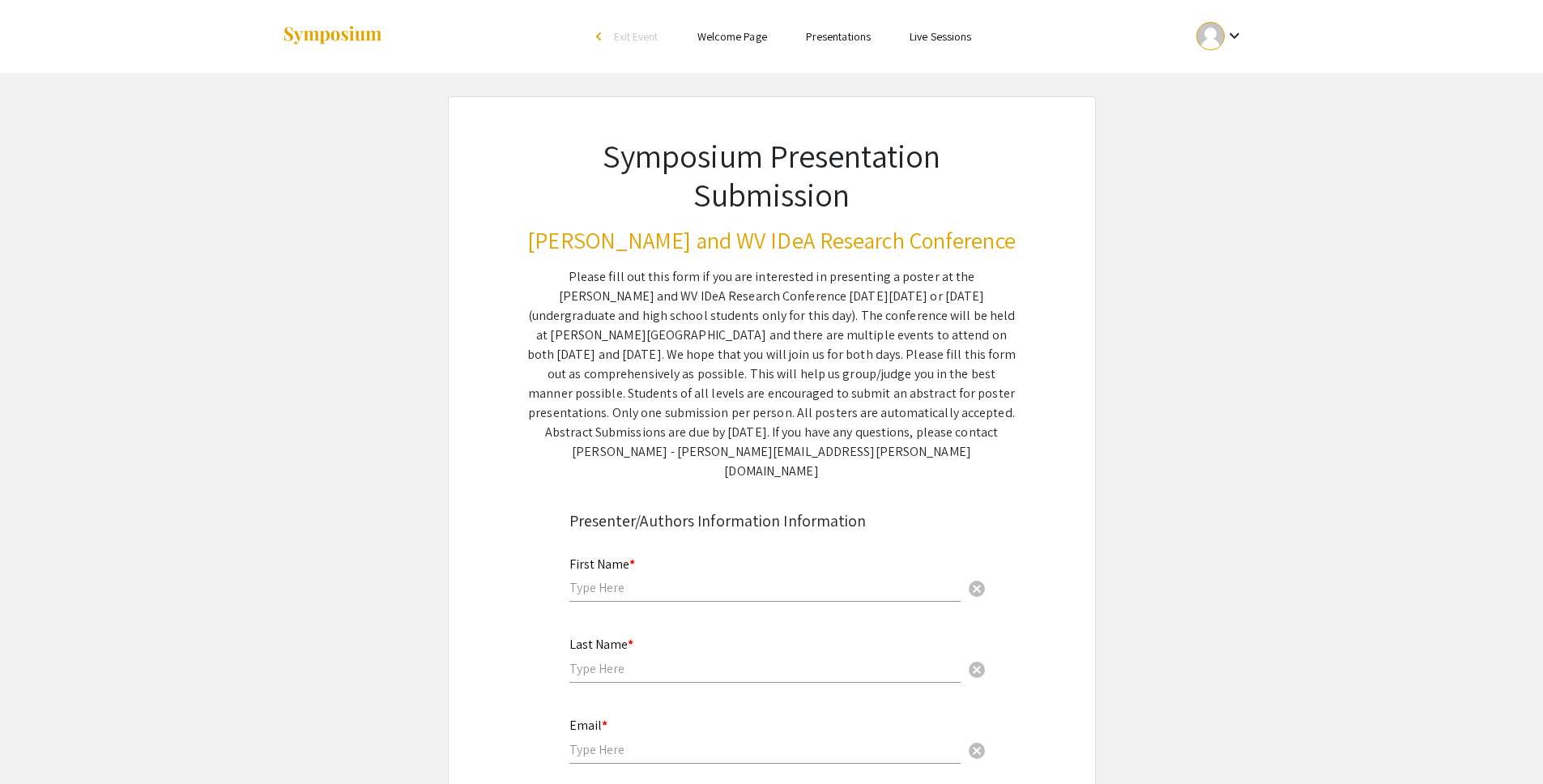
scroll to position [51, 0]
